Goal: Task Accomplishment & Management: Manage account settings

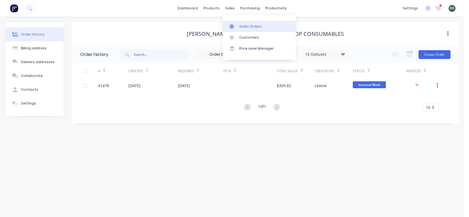
click at [242, 25] on div "Sales Orders" at bounding box center [250, 26] width 23 height 5
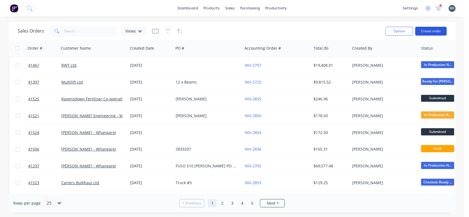
click at [432, 29] on button "Create order" at bounding box center [431, 31] width 32 height 9
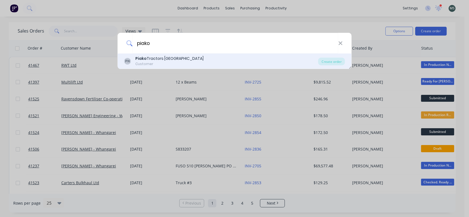
type input "piako"
click at [167, 58] on div "Piako Tractors [GEOGRAPHIC_DATA]" at bounding box center [169, 59] width 68 height 6
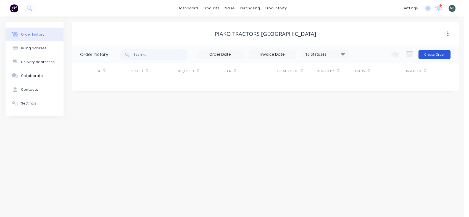
click at [426, 57] on button "Create Order" at bounding box center [435, 54] width 32 height 9
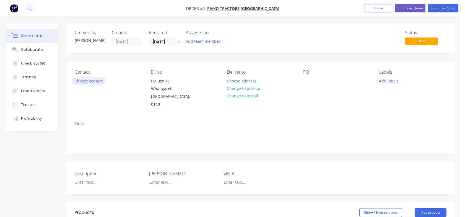
click at [95, 79] on button "Choose contact" at bounding box center [89, 80] width 34 height 7
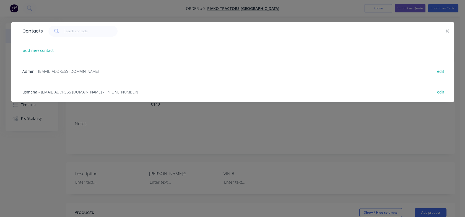
click at [48, 91] on span "- [EMAIL_ADDRESS][DOMAIN_NAME] - [PHONE_NUMBER]" at bounding box center [87, 92] width 99 height 5
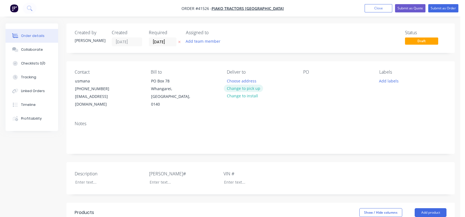
click at [240, 88] on button "Change to pick up" at bounding box center [243, 88] width 39 height 7
click at [309, 82] on div at bounding box center [307, 81] width 9 height 8
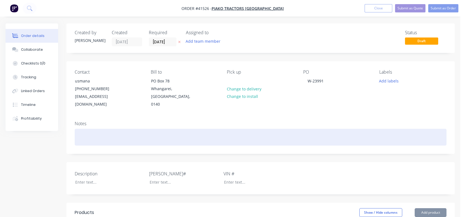
click at [83, 129] on div at bounding box center [260, 137] width 371 height 17
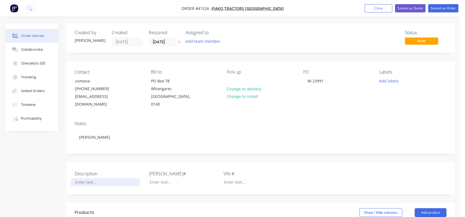
click at [77, 179] on div at bounding box center [105, 183] width 69 height 8
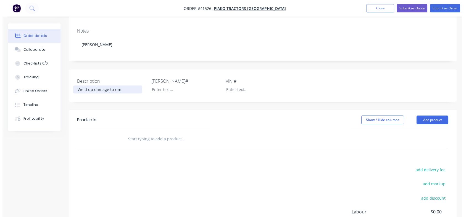
scroll to position [96, 0]
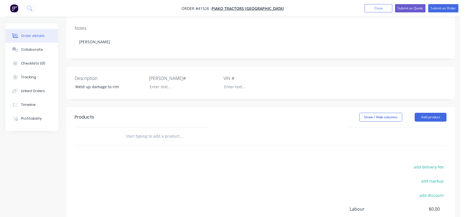
click at [130, 131] on input "text" at bounding box center [180, 136] width 111 height 11
click at [153, 83] on div at bounding box center [179, 87] width 69 height 8
click at [232, 83] on div at bounding box center [253, 87] width 69 height 8
click at [141, 131] on input "text" at bounding box center [180, 136] width 111 height 11
click at [424, 113] on button "Add product" at bounding box center [430, 117] width 32 height 9
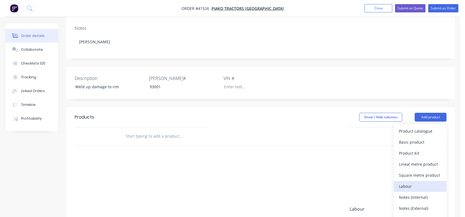
click at [403, 183] on div "Labour" at bounding box center [419, 187] width 43 height 8
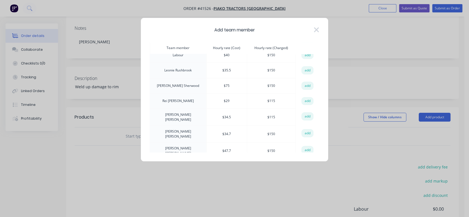
scroll to position [103, 0]
click at [305, 112] on button "add" at bounding box center [307, 116] width 12 height 8
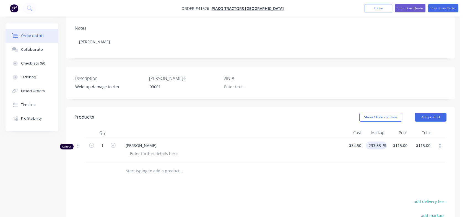
click at [370, 142] on input "233.33" at bounding box center [375, 146] width 15 height 8
drag, startPoint x: 368, startPoint y: 138, endPoint x: 382, endPoint y: 139, distance: 14.4
click at [382, 142] on input "233.33" at bounding box center [375, 146] width 15 height 8
type input "300"
type input "$138.00"
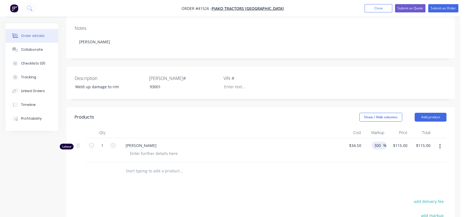
type input "$138.00"
click at [399, 162] on div at bounding box center [260, 171] width 371 height 18
click at [128, 166] on input "text" at bounding box center [180, 171] width 111 height 11
click at [426, 113] on button "Add product" at bounding box center [430, 117] width 32 height 9
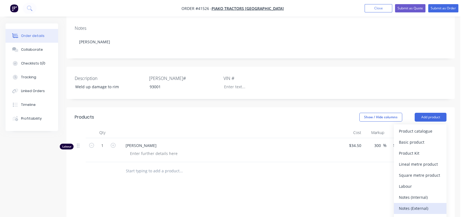
click at [405, 205] on div "Notes (External)" at bounding box center [419, 209] width 43 height 8
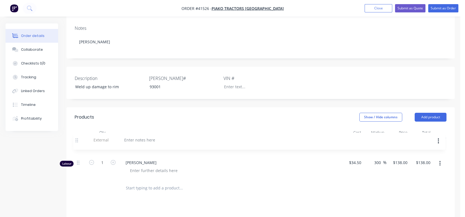
drag, startPoint x: 78, startPoint y: 162, endPoint x: 77, endPoint y: 137, distance: 24.6
click at [77, 138] on div "Labour 1 [PERSON_NAME] $34.50 $34.50 300 300 % $138.00 $138.00 $138.00 $138.00 …" at bounding box center [260, 158] width 371 height 41
click at [132, 142] on div at bounding box center [141, 146] width 40 height 8
click at [113, 160] on icon "button" at bounding box center [113, 162] width 5 height 5
type input "2"
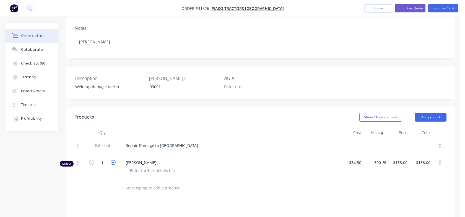
type input "$276.00"
click at [113, 160] on icon "button" at bounding box center [113, 162] width 5 height 5
type input "3"
type input "$414.00"
click at [113, 160] on icon "button" at bounding box center [113, 162] width 5 height 5
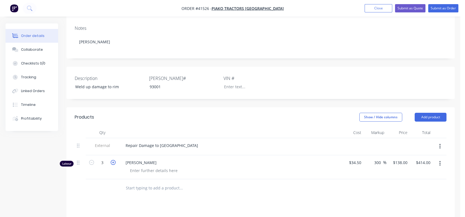
type input "4"
type input "$552.00"
click at [113, 160] on icon "button" at bounding box center [113, 162] width 5 height 5
type input "5"
type input "$690.00"
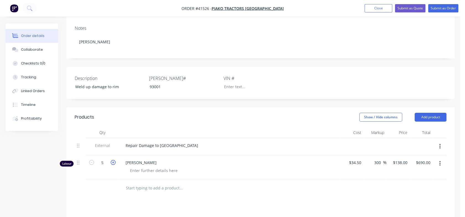
click at [113, 160] on icon "button" at bounding box center [113, 162] width 5 height 5
type input "6"
type input "$828.00"
click at [113, 160] on icon "button" at bounding box center [113, 162] width 5 height 5
type input "7"
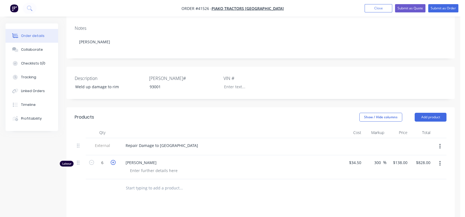
type input "$966.00"
click at [113, 160] on icon "button" at bounding box center [113, 162] width 5 height 5
type input "8"
type input "$1,104.00"
click at [113, 160] on icon "button" at bounding box center [113, 162] width 5 height 5
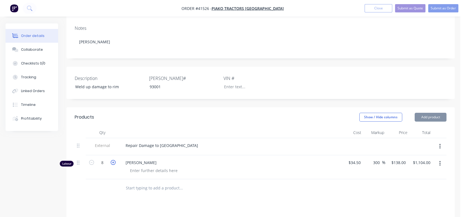
type input "9"
type input "$1,242.00"
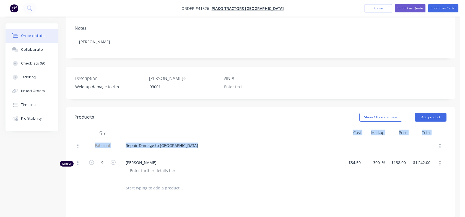
drag, startPoint x: 198, startPoint y: 126, endPoint x: 179, endPoint y: 138, distance: 22.7
click at [179, 138] on div "Qty Cost Markup Price Total External Repair Damage to Rim Labour 9 [PERSON_NAME…" at bounding box center [260, 153] width 371 height 52
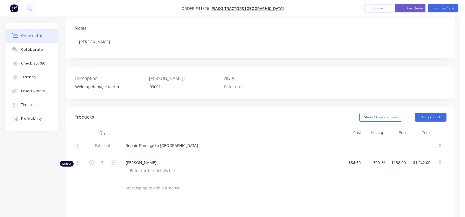
drag, startPoint x: 179, startPoint y: 138, endPoint x: 157, endPoint y: 188, distance: 55.4
click at [157, 188] on div at bounding box center [218, 189] width 199 height 18
click at [423, 113] on button "Add product" at bounding box center [430, 117] width 32 height 9
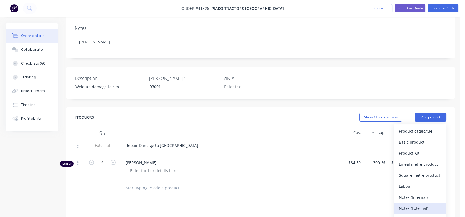
click at [401, 205] on div "Notes (External)" at bounding box center [419, 209] width 43 height 8
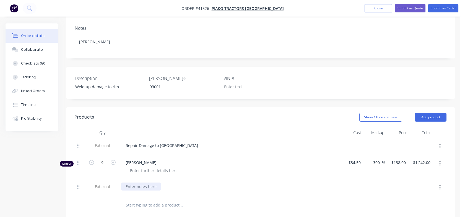
click at [135, 183] on div at bounding box center [141, 187] width 40 height 8
drag, startPoint x: 135, startPoint y: 178, endPoint x: 124, endPoint y: 179, distance: 10.3
click at [124, 183] on div "Make 5mm Backing Plate for" at bounding box center [151, 187] width 61 height 8
click at [187, 183] on div "Fabricate 5mm Backing Plate for" at bounding box center [155, 187] width 69 height 8
click at [128, 200] on input "text" at bounding box center [180, 205] width 111 height 11
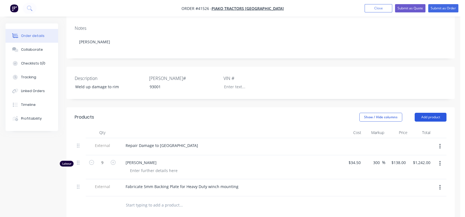
click at [425, 113] on button "Add product" at bounding box center [430, 117] width 32 height 9
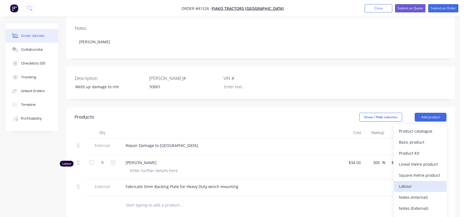
click at [401, 183] on div "Labour" at bounding box center [419, 187] width 43 height 8
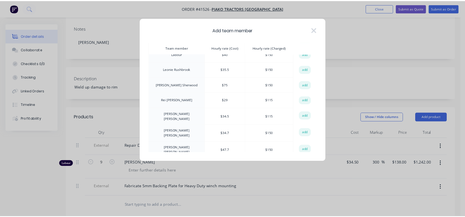
scroll to position [115, 0]
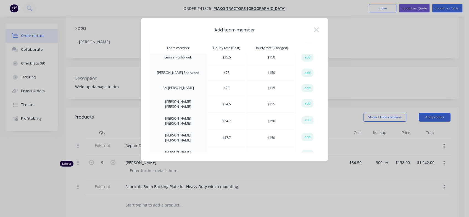
click at [171, 114] on td "[PERSON_NAME]" at bounding box center [178, 121] width 57 height 17
click at [304, 116] on button "add" at bounding box center [307, 120] width 12 height 8
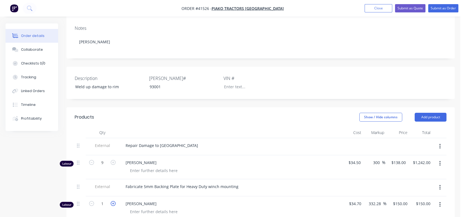
click at [112, 201] on icon "button" at bounding box center [113, 203] width 5 height 5
type input "2"
type input "$300.00"
click at [112, 201] on icon "button" at bounding box center [113, 203] width 5 height 5
type input "3"
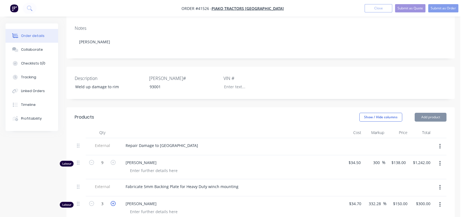
type input "$450.00"
click at [112, 201] on icon "button" at bounding box center [113, 203] width 5 height 5
type input "4"
type input "$600.00"
click at [112, 201] on icon "button" at bounding box center [113, 203] width 5 height 5
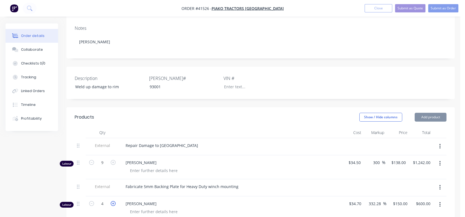
type input "5"
type input "$750.00"
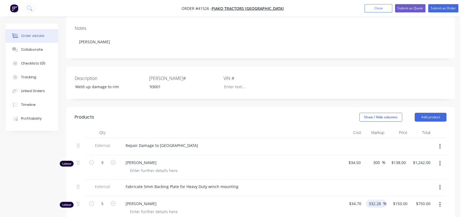
click at [368, 200] on input "332.28" at bounding box center [375, 204] width 15 height 8
drag, startPoint x: 368, startPoint y: 197, endPoint x: 380, endPoint y: 196, distance: 12.7
click at [380, 200] on input "332.28" at bounding box center [375, 204] width 15 height 8
type input "300"
type input "$138.80"
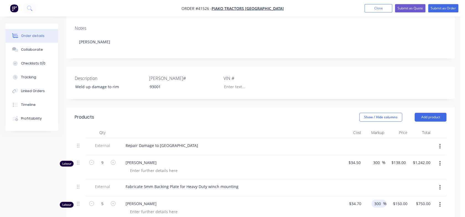
type input "$694.00"
click at [405, 180] on div at bounding box center [397, 188] width 23 height 17
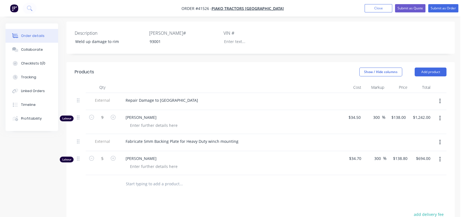
scroll to position [135, 0]
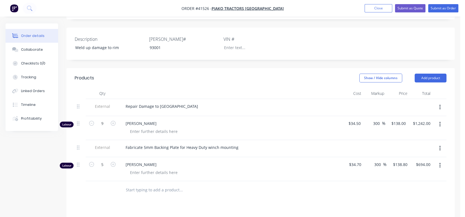
click at [70, 122] on div "Labour" at bounding box center [67, 125] width 14 height 6
click at [440, 122] on icon "button" at bounding box center [439, 125] width 1 height 6
click at [447, 7] on button "Submit as Order" at bounding box center [443, 8] width 30 height 8
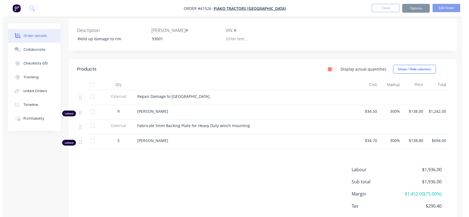
scroll to position [0, 0]
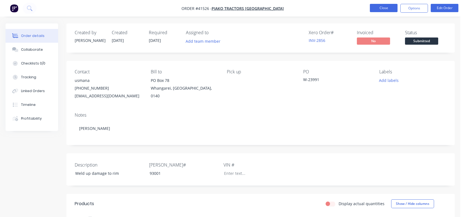
click at [378, 7] on button "Close" at bounding box center [383, 8] width 28 height 8
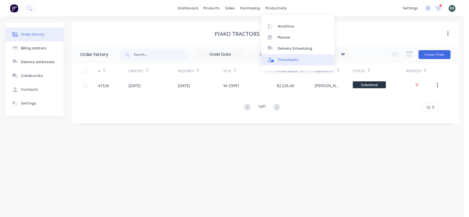
click at [283, 62] on link "Timesheets" at bounding box center [297, 59] width 73 height 11
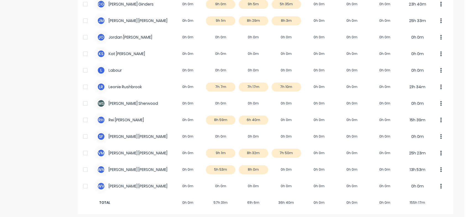
scroll to position [97, 0]
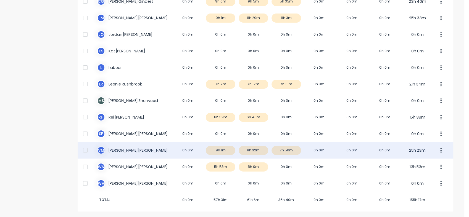
click at [285, 149] on div "[PERSON_NAME] 0h 0m 9h 1m 8h 32m 7h 50m 0h 0m 0h 0m 0h 0m 25h 23m" at bounding box center [266, 150] width 376 height 17
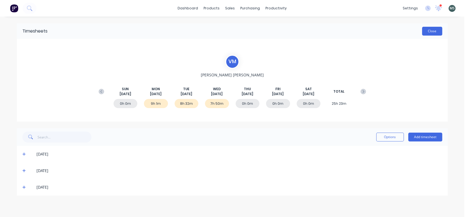
click at [429, 31] on button "Close" at bounding box center [432, 31] width 20 height 9
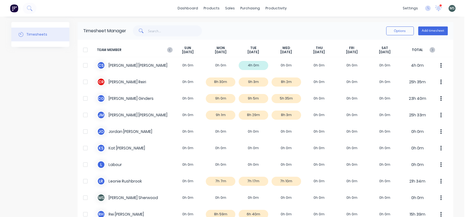
click at [361, 35] on div "Options Add timesheet" at bounding box center [287, 30] width 322 height 11
click at [402, 29] on button "Options" at bounding box center [400, 31] width 28 height 9
click at [337, 29] on div "Options Approve Unapprove Download Export Add timesheet" at bounding box center [287, 30] width 322 height 11
click at [244, 24] on div "Sales Orders" at bounding box center [248, 26] width 23 height 5
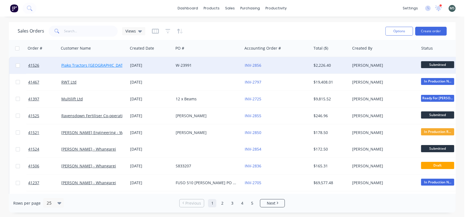
click at [99, 67] on link "Piako Tractors [GEOGRAPHIC_DATA]" at bounding box center [93, 65] width 65 height 5
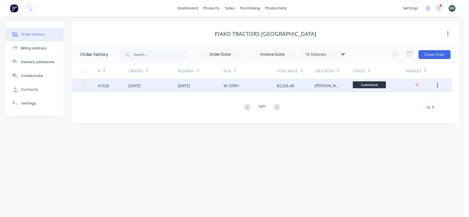
click at [435, 86] on button "button" at bounding box center [437, 86] width 13 height 10
click at [439, 86] on button "button" at bounding box center [437, 86] width 13 height 10
click at [133, 85] on div "[DATE]" at bounding box center [134, 86] width 12 height 6
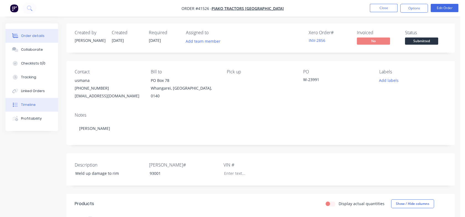
click at [28, 105] on div "Timeline" at bounding box center [28, 105] width 15 height 5
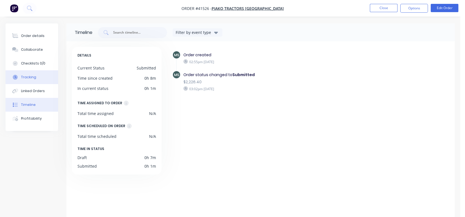
click at [28, 79] on div "Tracking" at bounding box center [28, 77] width 15 height 5
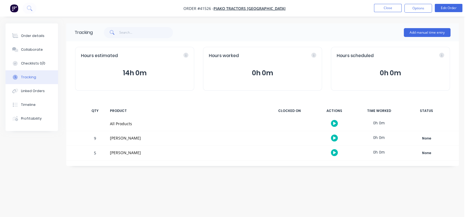
click at [334, 137] on icon "button" at bounding box center [334, 138] width 3 height 3
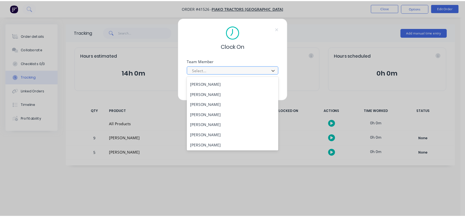
scroll to position [71, 0]
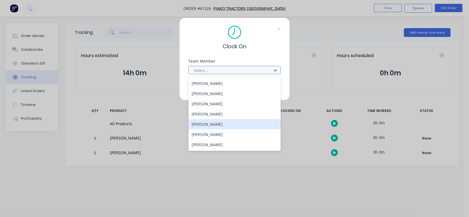
click at [205, 124] on div "[PERSON_NAME]" at bounding box center [234, 124] width 92 height 10
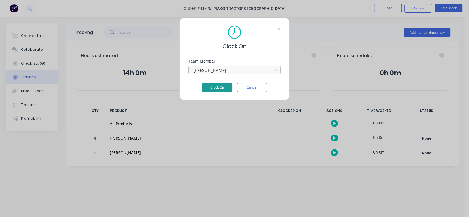
click at [221, 86] on button "Clock On" at bounding box center [217, 87] width 30 height 9
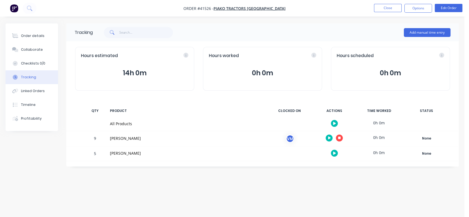
click at [376, 138] on div "0h 0m" at bounding box center [378, 138] width 41 height 12
click at [31, 65] on div "Checklists 0/0" at bounding box center [33, 63] width 24 height 5
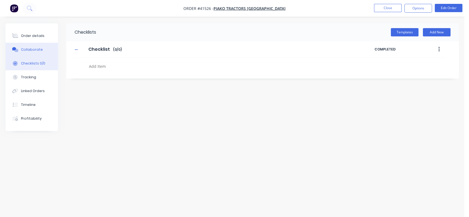
click at [28, 49] on div "Collaborate" at bounding box center [32, 49] width 22 height 5
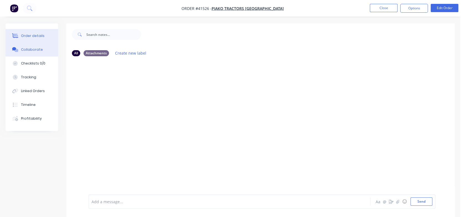
click at [29, 37] on div "Order details" at bounding box center [32, 35] width 23 height 5
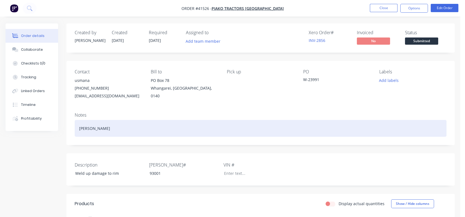
click at [109, 129] on div "[PERSON_NAME]" at bounding box center [260, 128] width 371 height 17
click at [79, 129] on div "[PERSON_NAME]" at bounding box center [260, 128] width 371 height 17
click at [119, 130] on div "Call [PERSON_NAME]" at bounding box center [260, 128] width 371 height 17
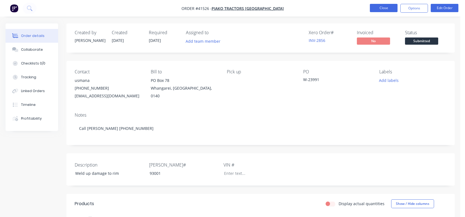
click at [381, 7] on button "Close" at bounding box center [383, 8] width 28 height 8
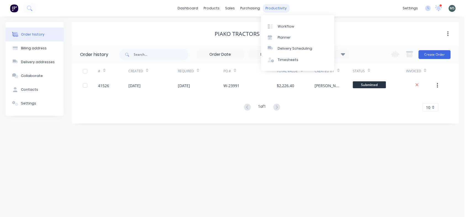
click at [274, 7] on div "productivity" at bounding box center [276, 8] width 27 height 8
click at [282, 27] on div "Workflow" at bounding box center [286, 26] width 17 height 5
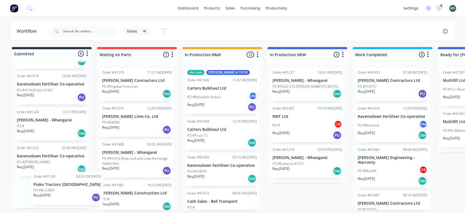
scroll to position [1, 0]
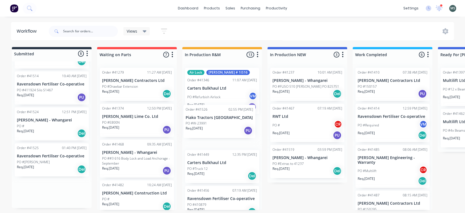
drag, startPoint x: 43, startPoint y: 196, endPoint x: 218, endPoint y: 124, distance: 188.9
click at [218, 124] on div "Submitted 8 Status colour #273444 hex #273444 Save Cancel Summaries Total order…" at bounding box center [457, 128] width 922 height 163
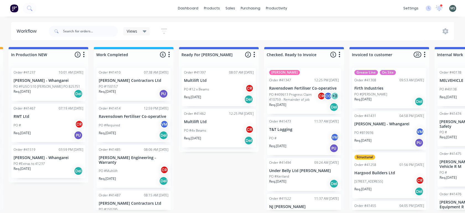
scroll to position [0, 259]
click at [173, 73] on div "Submitted 7 Status colour #273444 hex #273444 Save Cancel Summaries Total order…" at bounding box center [198, 128] width 922 height 163
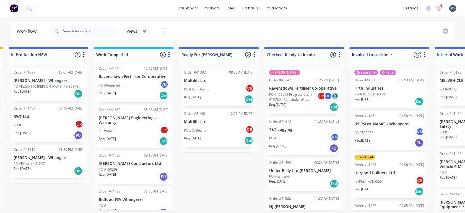
scroll to position [0, 0]
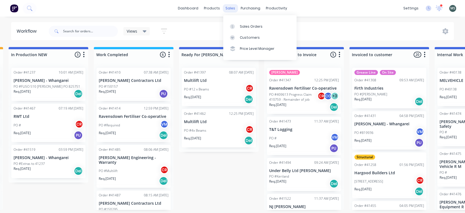
click at [230, 8] on div "sales" at bounding box center [229, 8] width 15 height 8
click at [244, 25] on div "Sales Orders" at bounding box center [251, 26] width 23 height 5
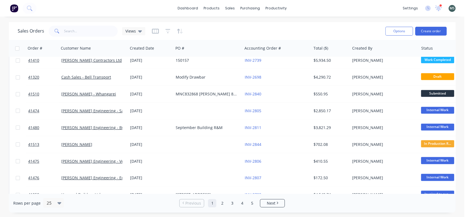
scroll to position [286, 0]
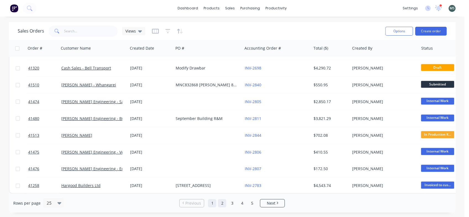
click at [221, 203] on link "2" at bounding box center [222, 204] width 8 height 8
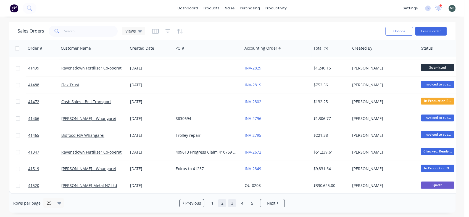
click at [232, 203] on link "3" at bounding box center [232, 204] width 8 height 8
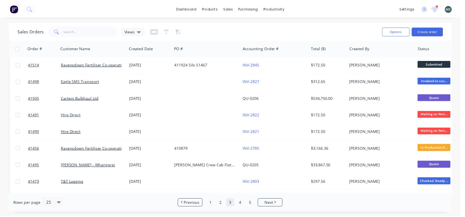
scroll to position [0, 0]
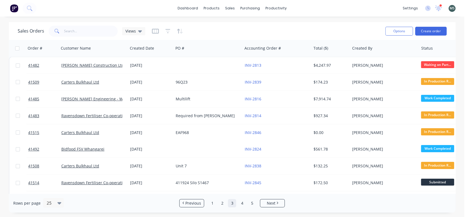
click at [469, 27] on html "dashboard products sales purchasing productivity dashboard products Product Cat…" at bounding box center [234, 108] width 469 height 217
click at [72, 33] on input "text" at bounding box center [91, 31] width 54 height 11
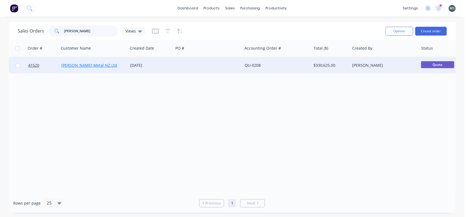
type input "[PERSON_NAME]"
click at [92, 65] on link "[PERSON_NAME] Metal NZ Ltd" at bounding box center [89, 65] width 56 height 5
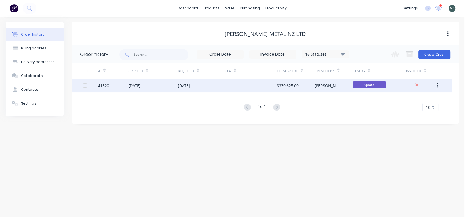
click at [130, 85] on div "[DATE]" at bounding box center [134, 86] width 12 height 6
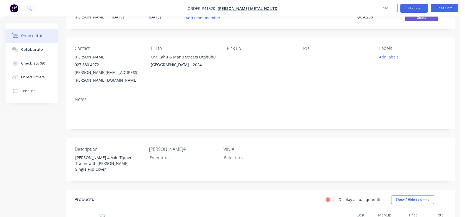
scroll to position [38, 0]
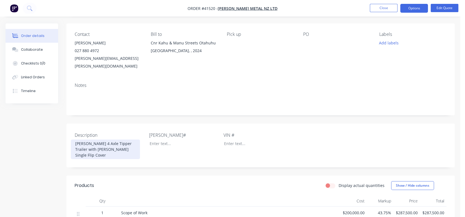
click at [91, 140] on div "[PERSON_NAME] 4 Axle Tipper Trailer with [PERSON_NAME] Single Flip Cover" at bounding box center [105, 150] width 69 height 20
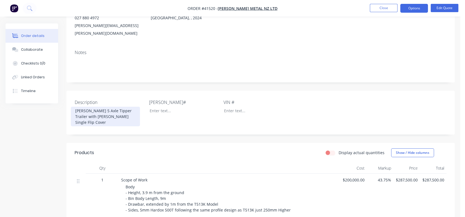
scroll to position [133, 0]
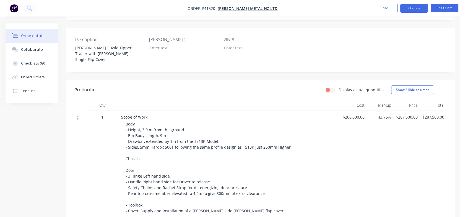
click at [144, 146] on div "Body - Height, 3.9 m from the ground - Bin Body Length, 9m - Drawbar, extended …" at bounding box center [231, 196] width 212 height 151
click at [141, 145] on div "Body - Height, 3.9 m from the ground - Bin Body Length, 9m - Drawbar, extended …" at bounding box center [231, 196] width 212 height 151
click at [439, 11] on button "Edit Quote" at bounding box center [444, 8] width 28 height 8
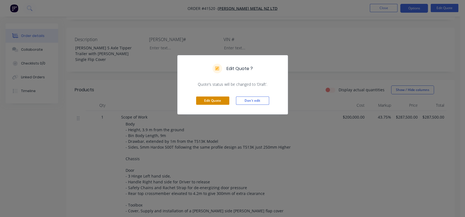
click at [209, 98] on button "Edit Quote" at bounding box center [212, 101] width 33 height 8
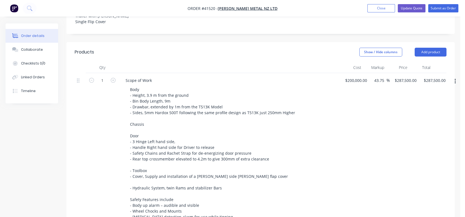
scroll to position [190, 0]
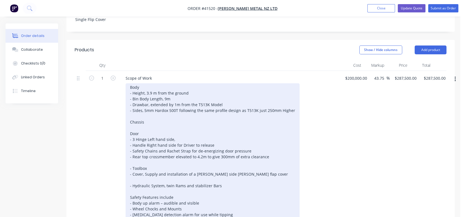
click at [146, 95] on div "Body - Height, 3.9 m from the ground - Bin Body Length, 9m - Drawbar, extended …" at bounding box center [212, 159] width 174 height 153
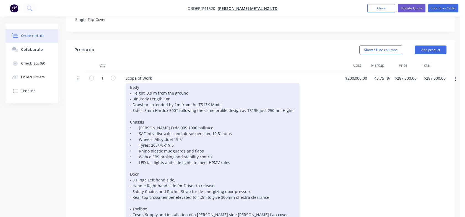
click at [138, 96] on div "Body - Height, 3.9 m from the ground - Bin Body Length, 9m - Drawbar, extended …" at bounding box center [212, 180] width 174 height 194
click at [138, 104] on div "Body - Height, 3.9 m from the ground - Bin Body Length, 9m - Drawbar, extended …" at bounding box center [212, 180] width 174 height 194
click at [138, 111] on div "Body - Height, 3.9 m from the ground - Bin Body Length, 9m - Drawbar, extended …" at bounding box center [212, 180] width 174 height 194
click at [139, 117] on div "Body - Height, 3.9 m from the ground - Bin Body Length, 9m - Drawbar, extended …" at bounding box center [212, 180] width 174 height 194
click at [138, 116] on div "Body - Height, 3.9 m from the ground - Bin Body Length, 9m - Drawbar, extended …" at bounding box center [212, 180] width 174 height 194
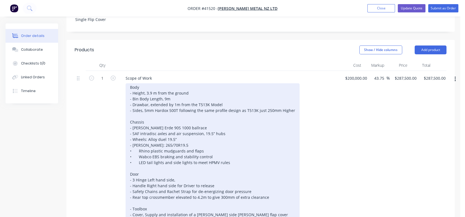
click at [138, 124] on div "Body - Height, 3.9 m from the ground - Bin Body Length, 9m - Drawbar, extended …" at bounding box center [212, 180] width 174 height 194
click at [138, 135] on div "Body - Height, 3.9 m from the ground - Bin Body Length, 9m - Drawbar, extended …" at bounding box center [212, 180] width 174 height 194
drag, startPoint x: 222, startPoint y: 133, endPoint x: 130, endPoint y: 134, distance: 92.3
click at [130, 134] on div "Body - Height, 3.9 m from the ground - Bin Body Length, 9m - Drawbar, extended …" at bounding box center [212, 180] width 174 height 194
copy div "- LED tail lights and side lights to meet HPMV rules"
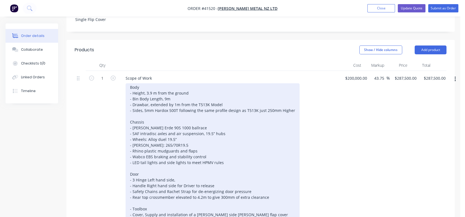
click at [129, 85] on div "Body - Height, 3.9 m from the ground - Bin Body Length, 9m - Drawbar, extended …" at bounding box center [212, 180] width 174 height 194
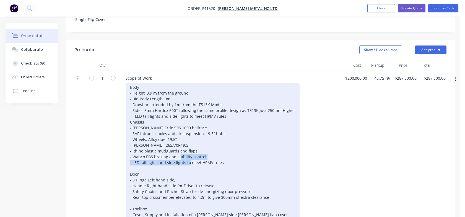
drag, startPoint x: 220, startPoint y: 133, endPoint x: 128, endPoint y: 134, distance: 91.7
click at [128, 134] on div "Body - Height, 3.9 m from the ground - Bin Body Length, 9m - Drawbar, extended …" at bounding box center [212, 180] width 174 height 194
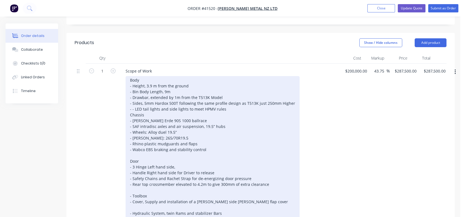
scroll to position [195, 0]
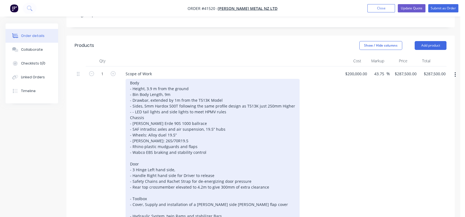
click at [128, 87] on div "Body - Height, 3.9 m from the ground - Bin Body Length, 9m - Drawbar, extended …" at bounding box center [212, 173] width 174 height 188
click at [204, 129] on div "Body - Height, 3.9 m from the ground - Bin Body Length, 9m - Drawbar, extended …" at bounding box center [212, 173] width 174 height 188
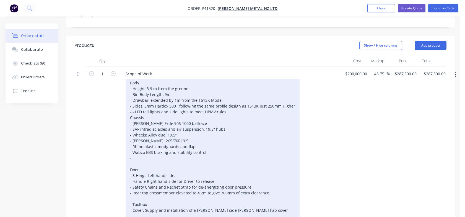
click at [222, 105] on div "Body - Height, 3.9 m from the ground - Bin Body Length, 9m - Drawbar, extended …" at bounding box center [212, 176] width 174 height 194
click at [133, 136] on div "Body - Height, 3.9 m from the ground - Bin Body Length, 9m - Drawbar, extended …" at bounding box center [212, 176] width 174 height 194
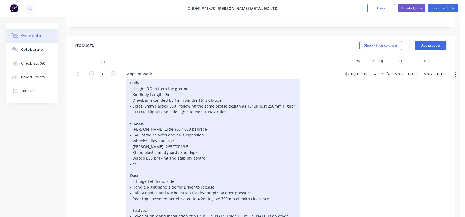
click at [139, 136] on div "Body - Height, 3.9 m from the ground - Bin Body Length, 9m - Drawbar, extended …" at bounding box center [212, 179] width 174 height 200
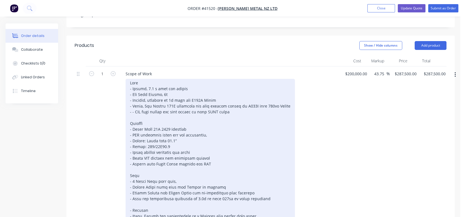
click at [133, 83] on div at bounding box center [209, 179] width 169 height 200
click at [134, 84] on div at bounding box center [209, 179] width 169 height 200
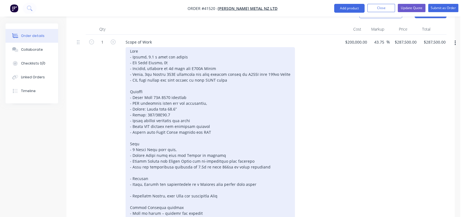
scroll to position [225, 0]
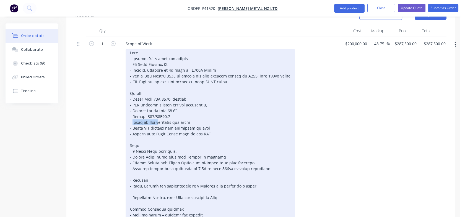
drag, startPoint x: 158, startPoint y: 94, endPoint x: 133, endPoint y: 93, distance: 25.4
click at [133, 93] on div at bounding box center [209, 149] width 169 height 200
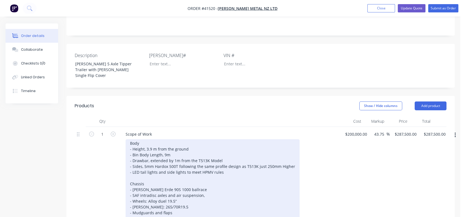
scroll to position [124, 0]
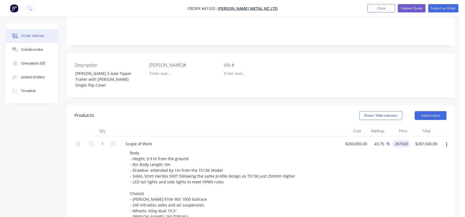
click at [397, 140] on input "287500" at bounding box center [402, 144] width 16 height 8
type input "295000"
type input "47.5"
type input "$295,000.00"
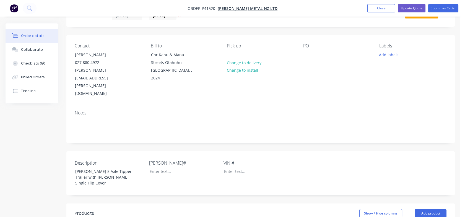
scroll to position [0, 0]
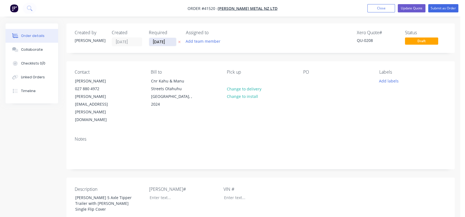
click at [156, 44] on input "[DATE]" at bounding box center [162, 42] width 27 height 8
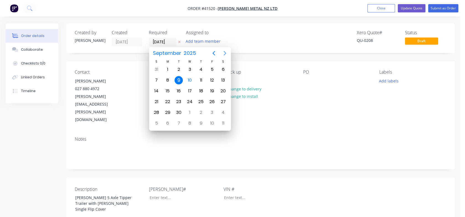
click at [224, 53] on icon "Next page" at bounding box center [224, 53] width 7 height 7
click at [201, 78] on div "9" at bounding box center [201, 80] width 8 height 8
type input "[DATE]"
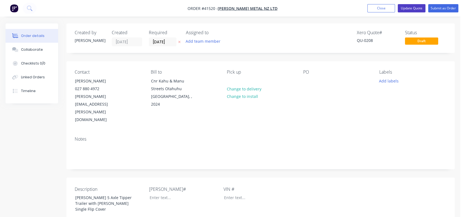
click at [407, 9] on button "Update Quote" at bounding box center [411, 8] width 28 height 8
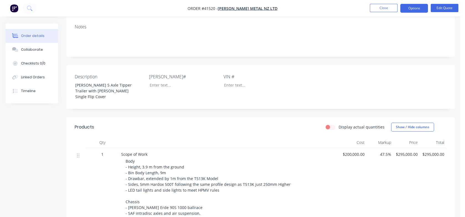
scroll to position [101, 0]
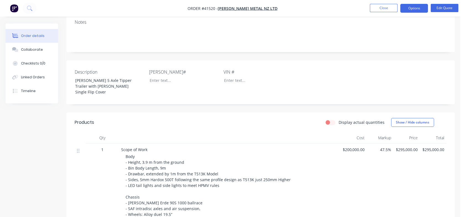
click at [445, 13] on nav "Order #41520 - [PERSON_NAME] Metal NZ Ltd Close Options Edit Quote" at bounding box center [232, 8] width 465 height 17
click at [445, 10] on button "Edit Quote" at bounding box center [444, 8] width 28 height 8
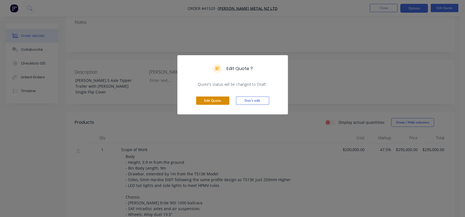
click at [207, 103] on button "Edit Quote" at bounding box center [212, 101] width 33 height 8
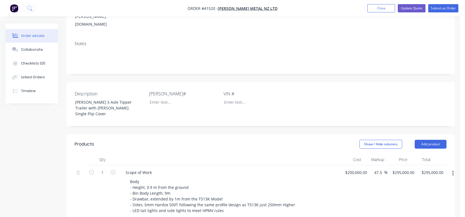
scroll to position [117, 0]
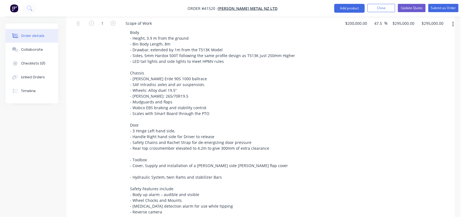
scroll to position [230, 0]
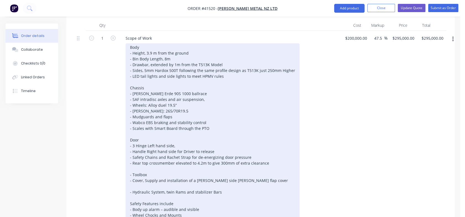
click at [206, 99] on div "Body - Height, 3.9 m from the ground - Bin Body Length, 8m - Drawbar, extended …" at bounding box center [212, 143] width 174 height 200
drag, startPoint x: 206, startPoint y: 99, endPoint x: 177, endPoint y: 99, distance: 29.0
click at [177, 99] on div "Body - Height, 3.9 m from the ground - Bin Body Length, 8m - Drawbar, extended …" at bounding box center [212, 143] width 174 height 200
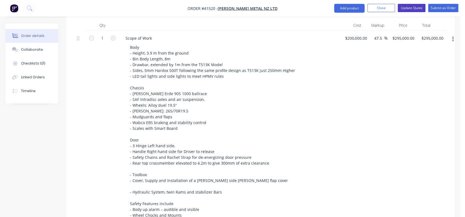
click at [410, 10] on button "Update Quote" at bounding box center [411, 8] width 28 height 8
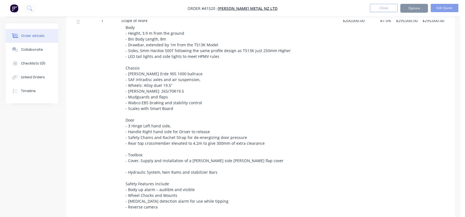
scroll to position [0, 0]
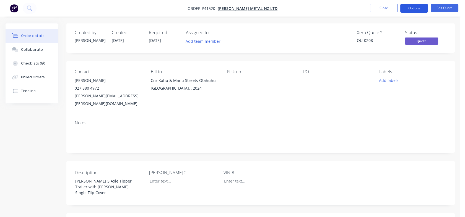
click at [410, 8] on button "Options" at bounding box center [414, 8] width 28 height 9
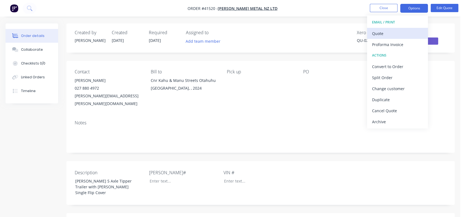
click at [380, 35] on div "Quote" at bounding box center [397, 34] width 51 height 8
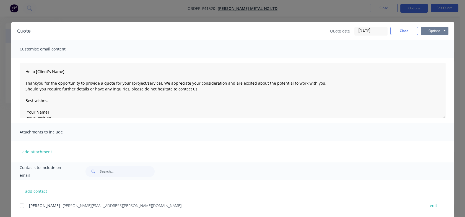
click at [435, 31] on button "Options" at bounding box center [434, 31] width 28 height 8
click at [431, 51] on button "Print" at bounding box center [437, 49] width 35 height 9
type textarea "Hello [Client's Name], Thankyou for the opportunity to provide a quote for your…"
